Goal: Information Seeking & Learning: Check status

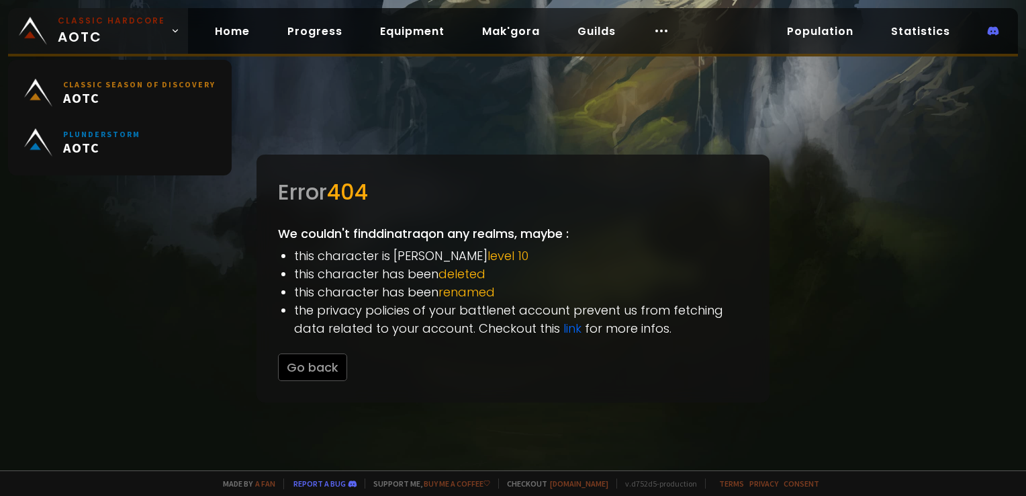
click at [64, 32] on span "Classic Hardcore AOTC" at bounding box center [111, 31] width 107 height 32
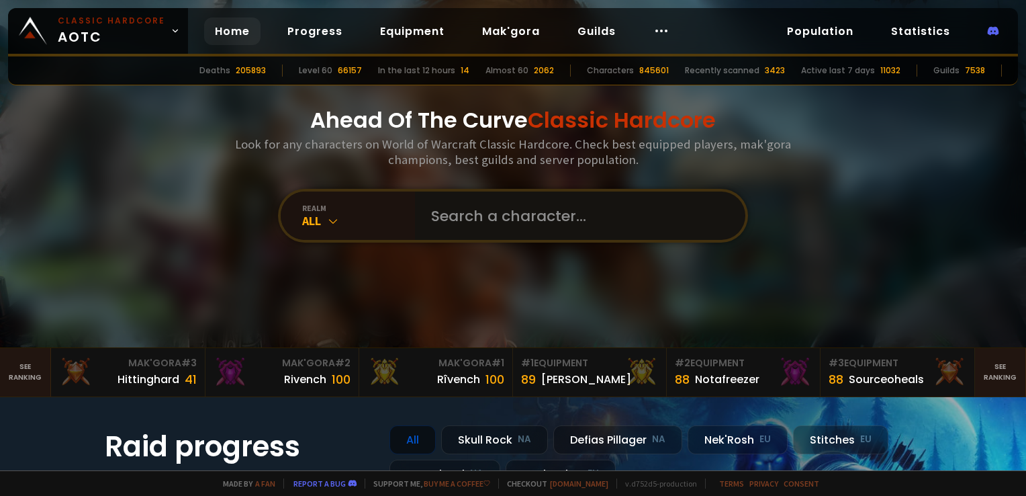
click at [464, 238] on input "text" at bounding box center [576, 215] width 306 height 48
type input "danteftolas"
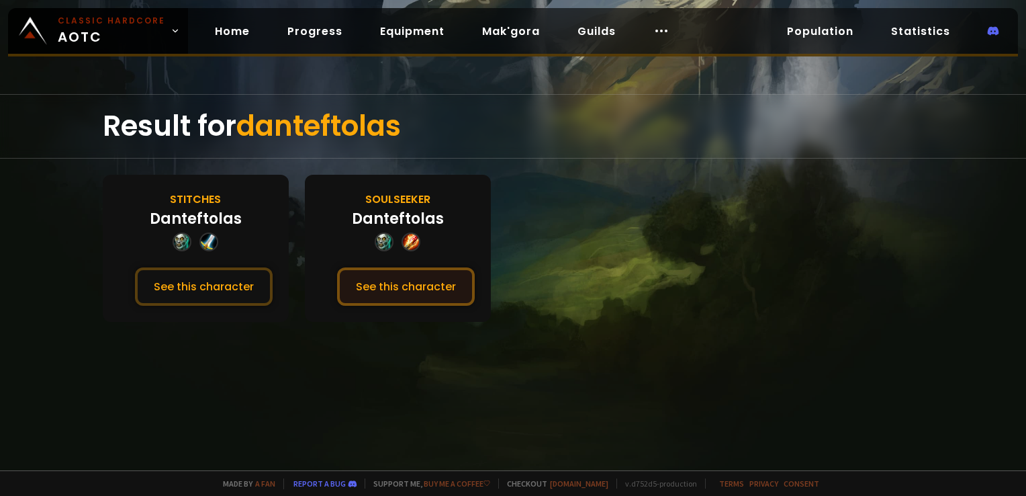
click at [437, 275] on button "See this character" at bounding box center [406, 286] width 138 height 38
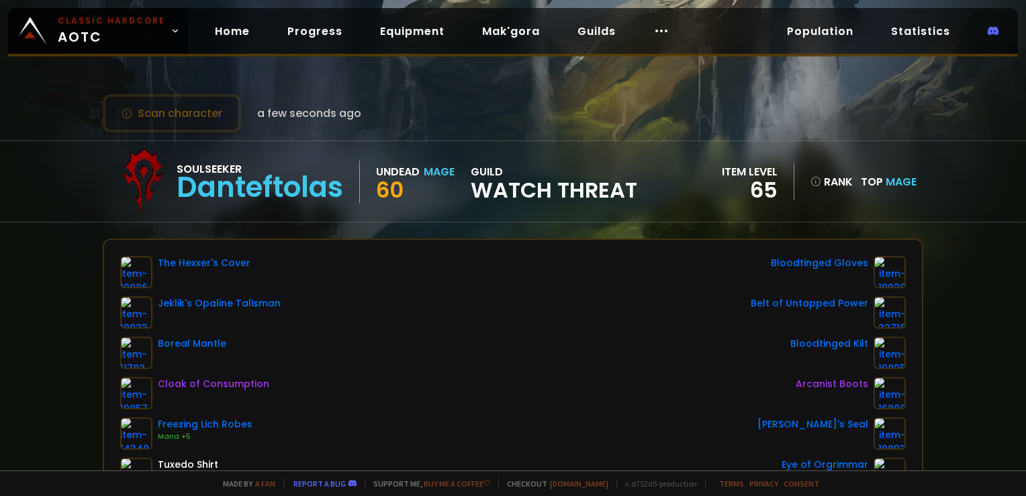
click at [592, 270] on div "The Hexxer's Cover Jeklik's Opaline Talisman Boreal Mantle Cloak of Consumption…" at bounding box center [513, 413] width 786 height 314
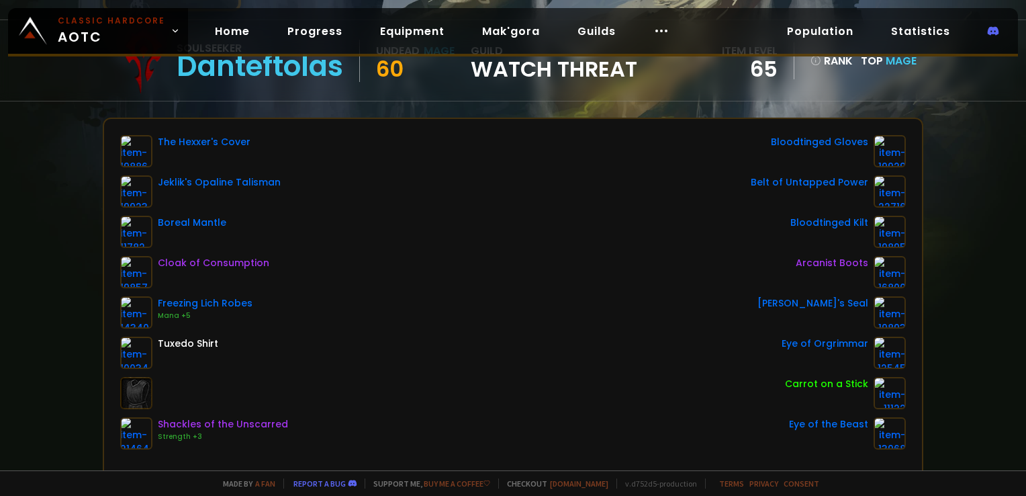
scroll to position [134, 0]
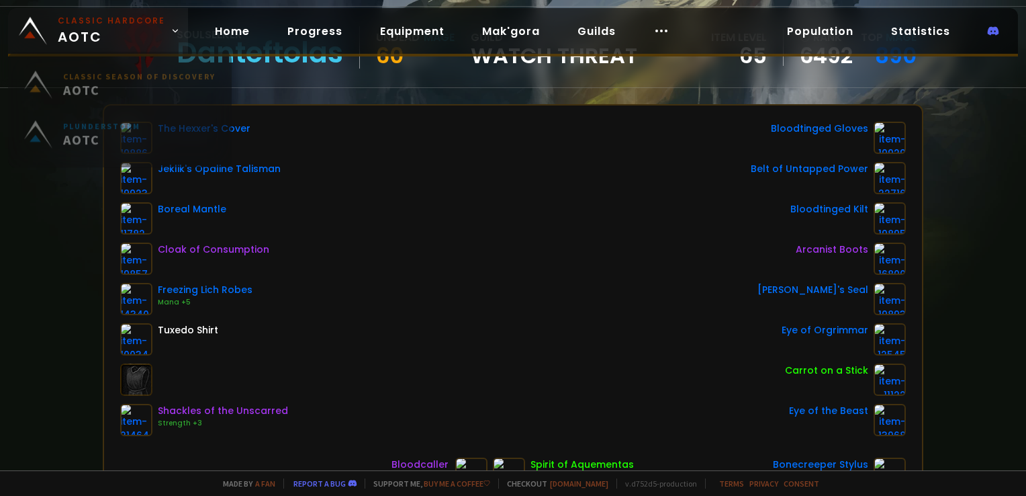
drag, startPoint x: 121, startPoint y: 21, endPoint x: 128, endPoint y: 24, distance: 7.0
click at [121, 21] on small "Classic Hardcore" at bounding box center [111, 21] width 107 height 12
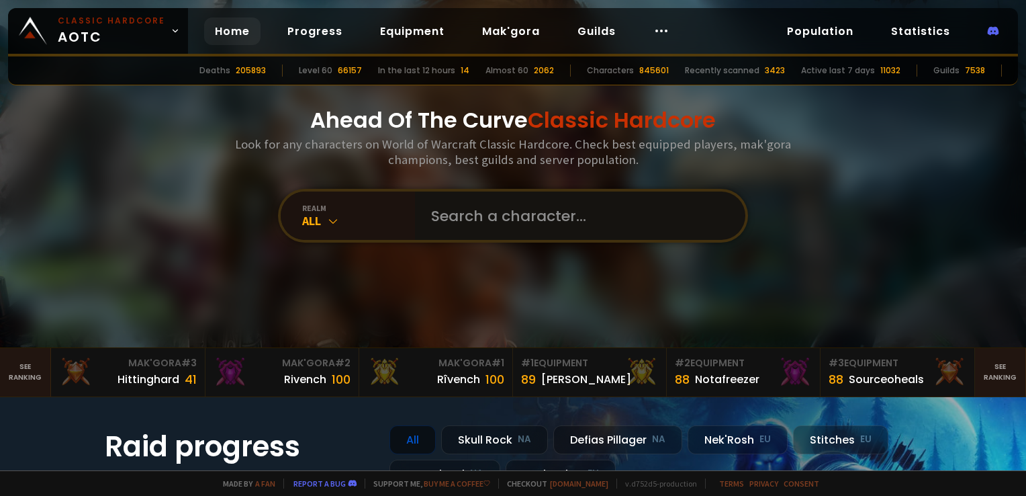
click at [509, 202] on input "text" at bounding box center [576, 215] width 306 height 48
type input "punkio"
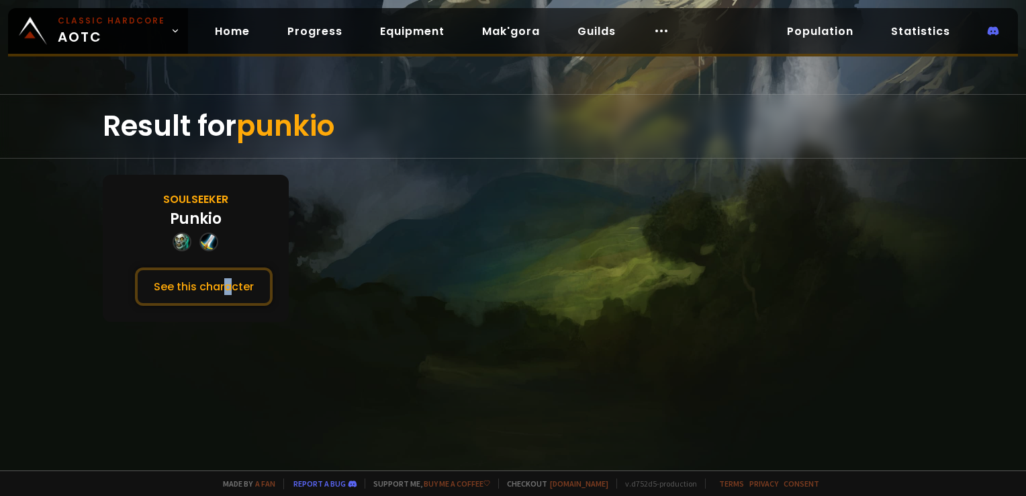
click at [226, 308] on div "Soulseeker Punkio See this character" at bounding box center [196, 248] width 186 height 147
drag, startPoint x: 226, startPoint y: 308, endPoint x: 218, endPoint y: 291, distance: 18.9
click at [218, 291] on button "See this character" at bounding box center [204, 286] width 138 height 38
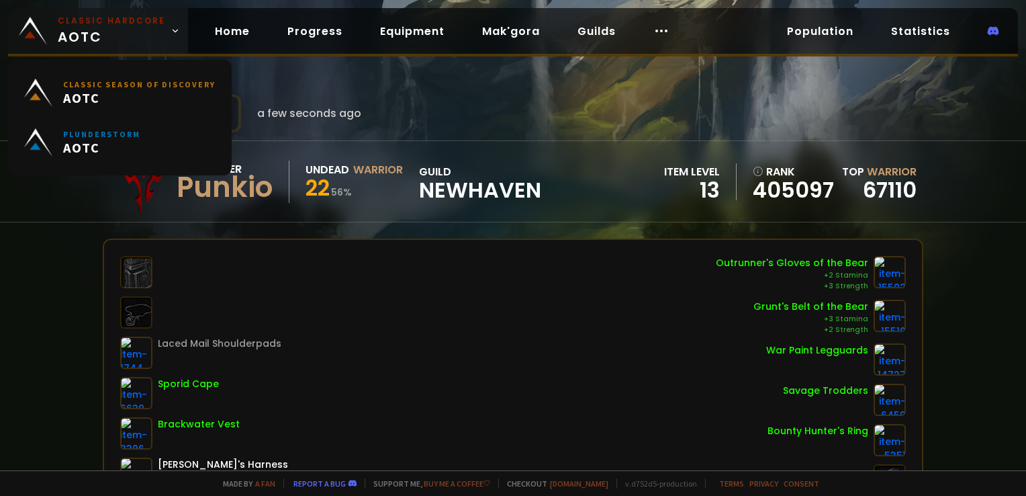
click at [92, 21] on small "Classic Hardcore" at bounding box center [111, 21] width 107 height 12
